Goal: Information Seeking & Learning: Learn about a topic

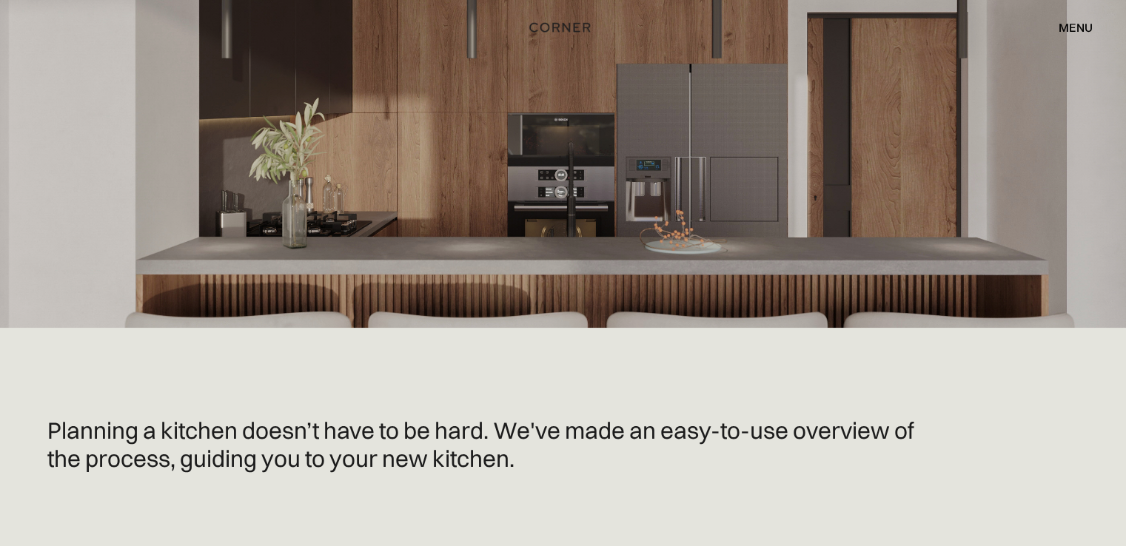
click at [1066, 21] on div "menu" at bounding box center [1076, 27] width 34 height 12
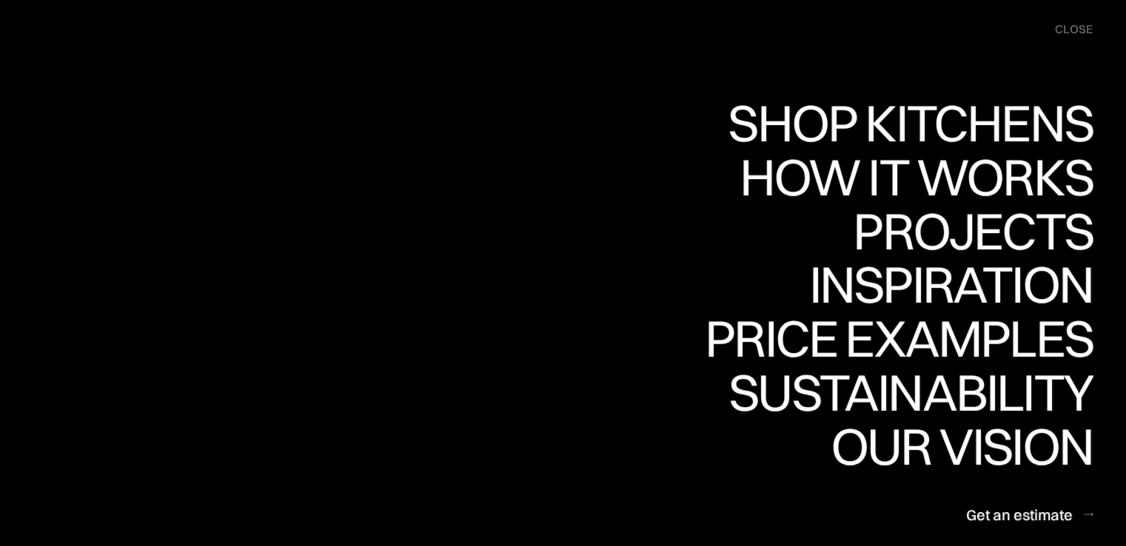
scroll to position [1111, 0]
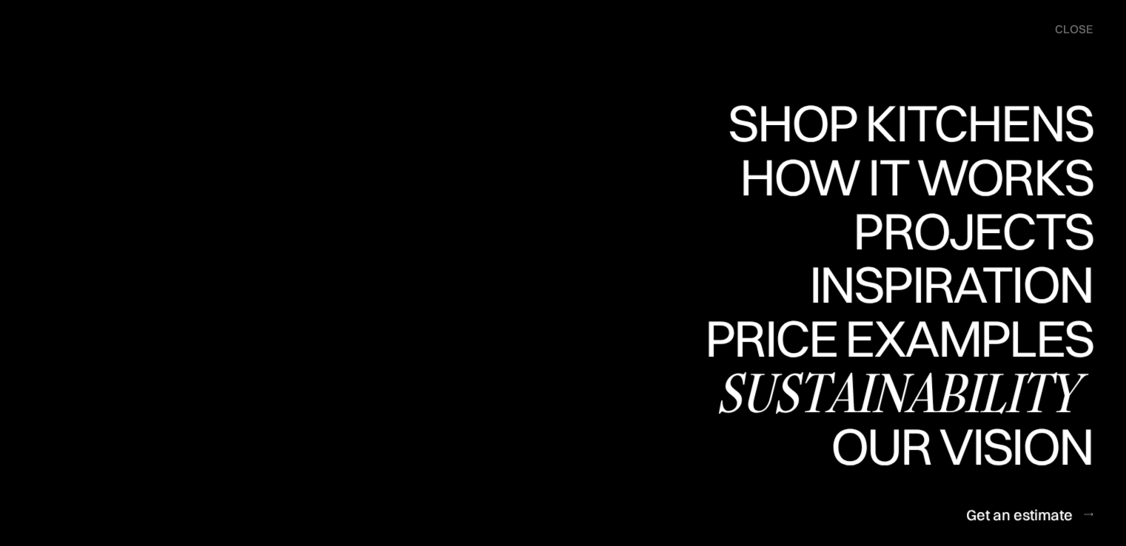
click at [917, 381] on div "Sustainability" at bounding box center [904, 393] width 377 height 52
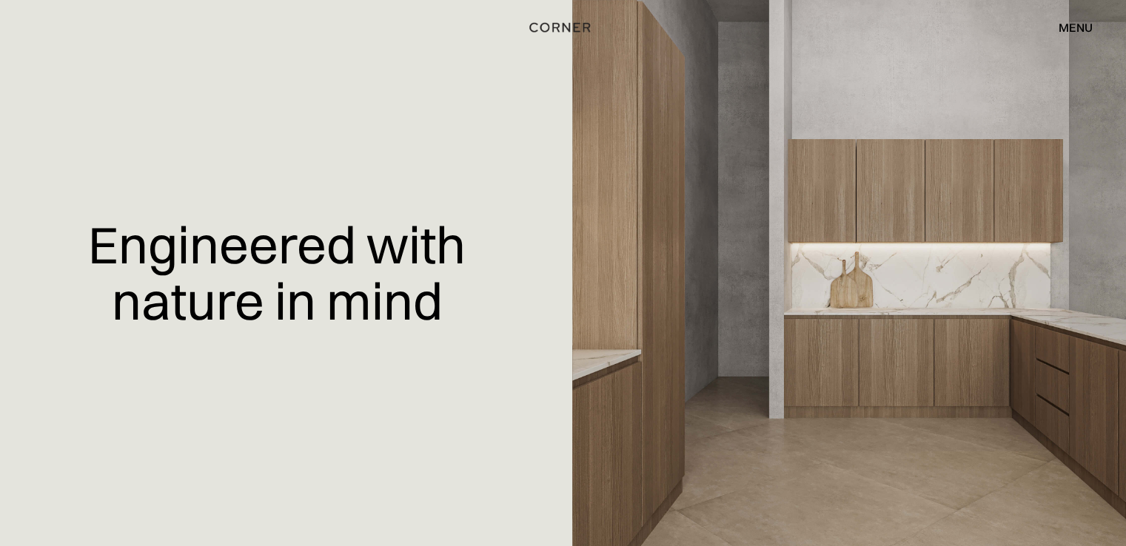
click at [1080, 24] on div "menu" at bounding box center [1076, 27] width 34 height 12
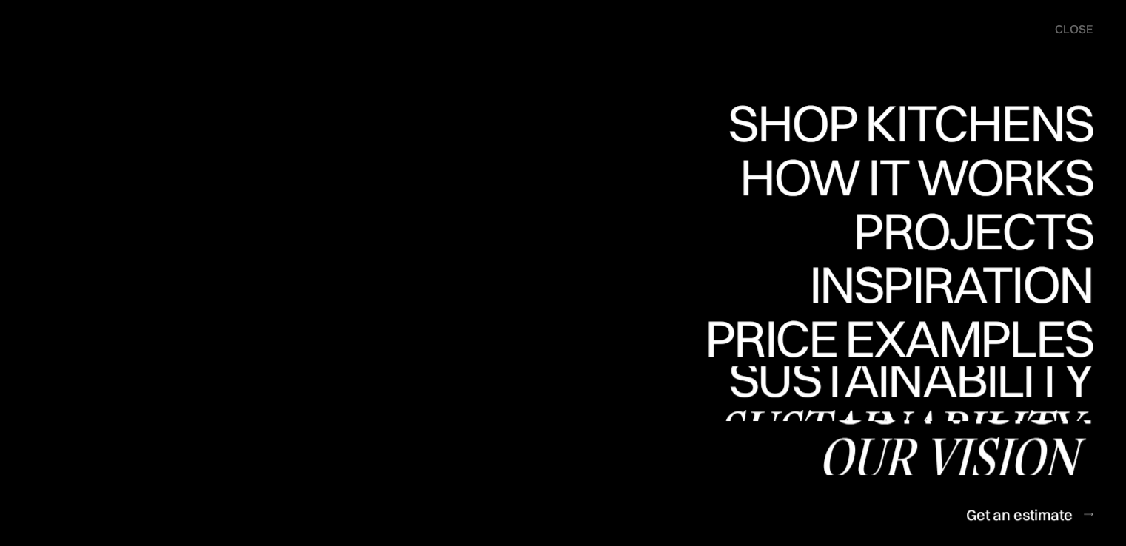
click at [952, 445] on div "Our vision" at bounding box center [955, 457] width 275 height 52
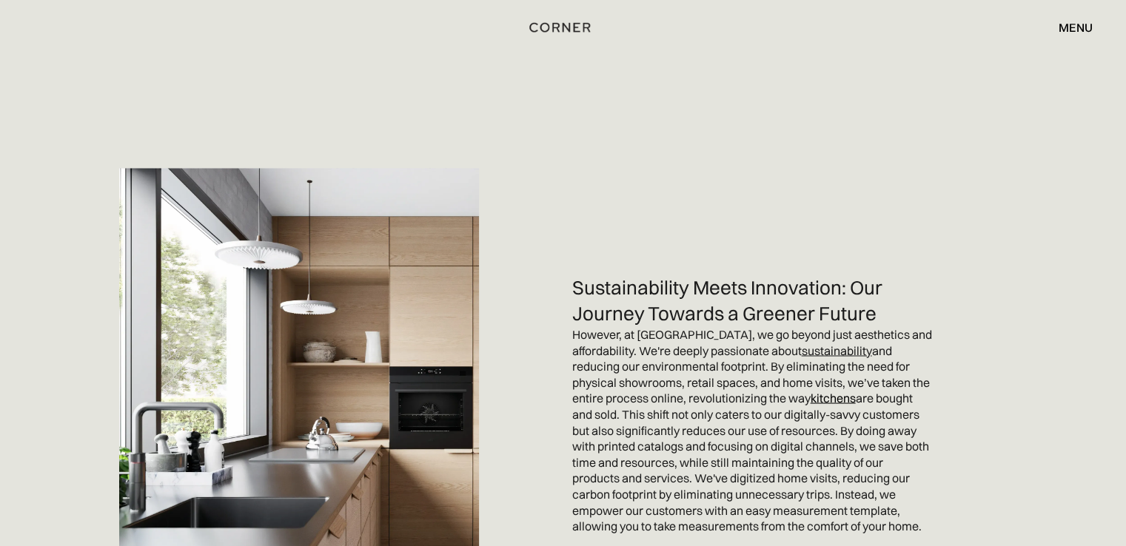
scroll to position [2740, 0]
